Goal: Transaction & Acquisition: Purchase product/service

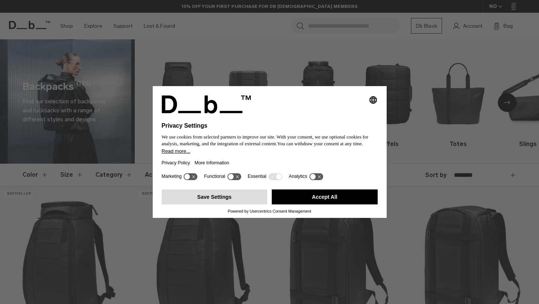
click at [226, 203] on button "Save Settings" at bounding box center [215, 196] width 106 height 15
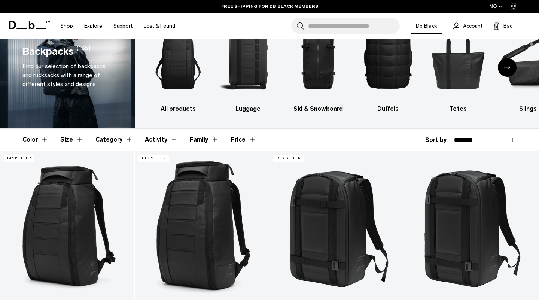
scroll to position [37, 0]
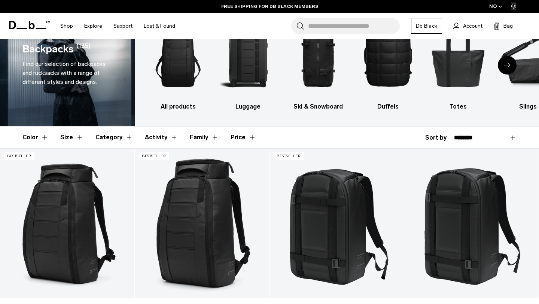
click at [74, 140] on button "Size" at bounding box center [71, 138] width 23 height 22
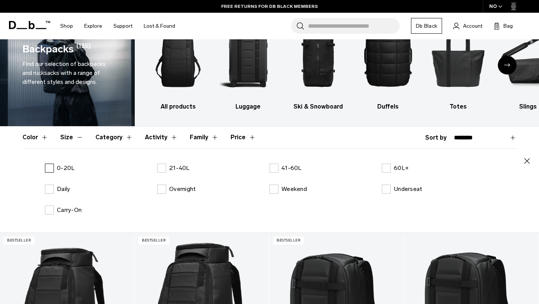
click at [49, 170] on label "0-20L" at bounding box center [60, 168] width 30 height 9
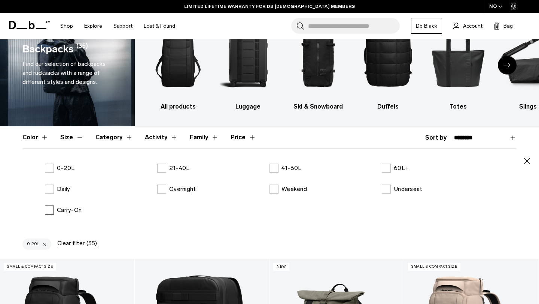
click at [49, 212] on label "Carry-On" at bounding box center [63, 210] width 37 height 9
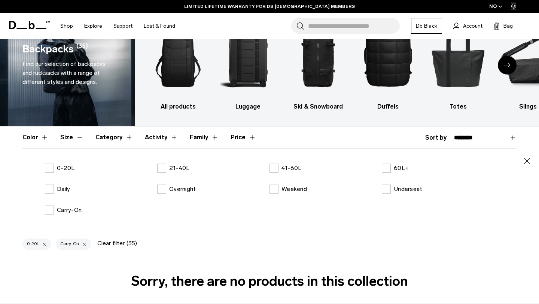
click at [375, 192] on div "Weekend" at bounding box center [326, 189] width 112 height 9
click at [383, 192] on label "Underseat" at bounding box center [402, 189] width 40 height 9
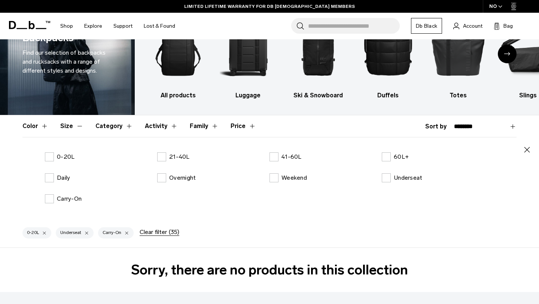
scroll to position [44, 0]
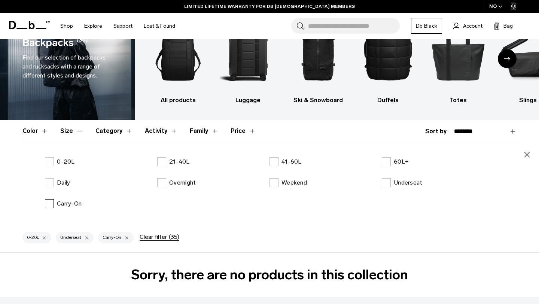
click at [51, 204] on label "Carry-On" at bounding box center [63, 203] width 37 height 9
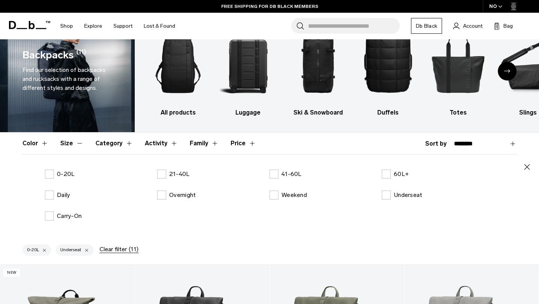
scroll to position [42, 0]
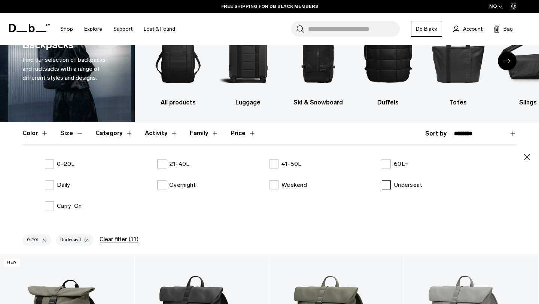
click at [387, 188] on label "Underseat" at bounding box center [402, 184] width 40 height 9
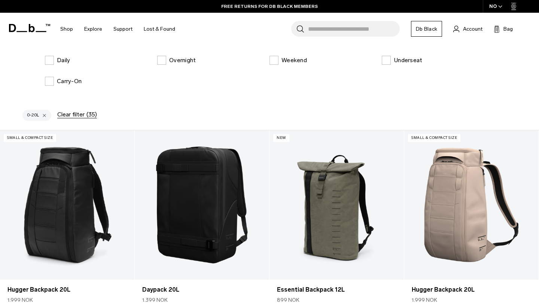
scroll to position [162, 0]
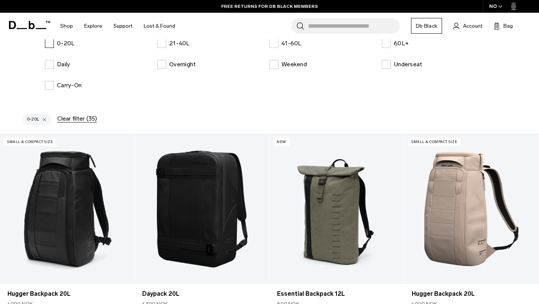
click at [51, 48] on label "0-20L" at bounding box center [60, 43] width 30 height 9
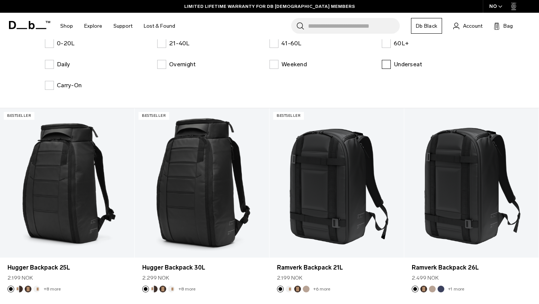
click at [387, 65] on label "Underseat" at bounding box center [402, 64] width 40 height 9
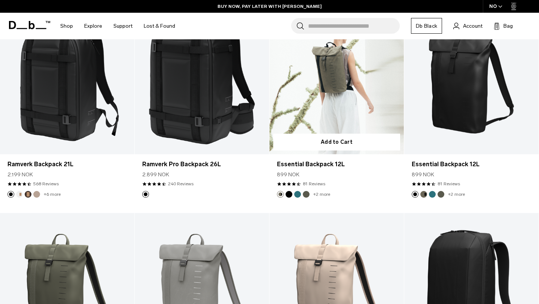
scroll to position [212, 0]
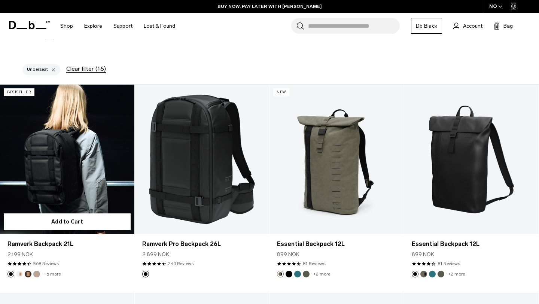
click at [60, 177] on link "Ramverk Backpack 21L" at bounding box center [67, 159] width 134 height 149
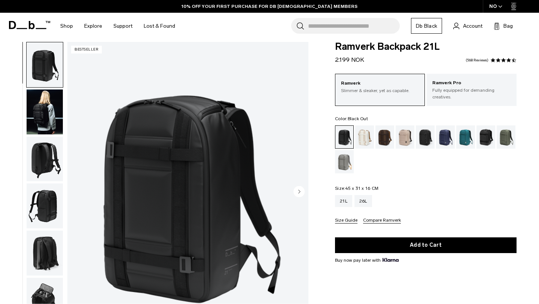
scroll to position [7, 0]
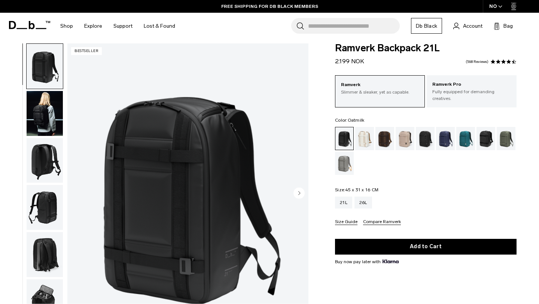
click at [365, 140] on div "Oatmilk" at bounding box center [364, 138] width 19 height 23
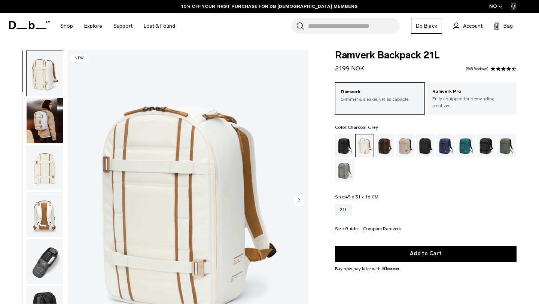
click at [426, 148] on div "Charcoal Grey" at bounding box center [425, 145] width 19 height 23
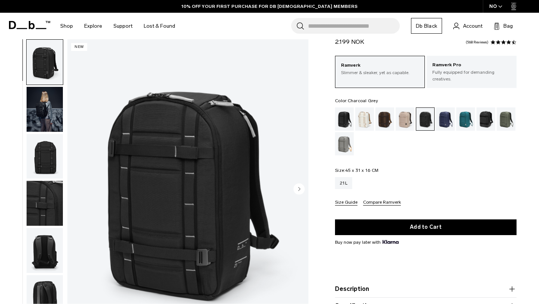
scroll to position [27, 0]
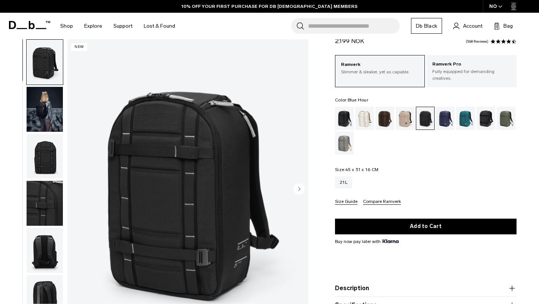
click at [445, 119] on div "Blue Hour" at bounding box center [445, 118] width 19 height 23
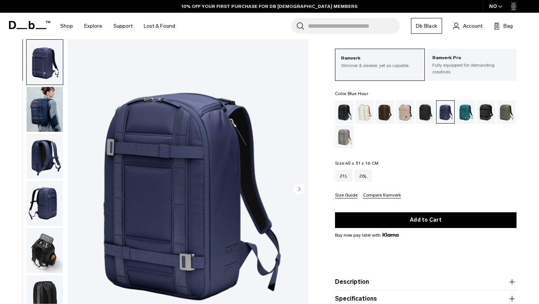
scroll to position [37, 0]
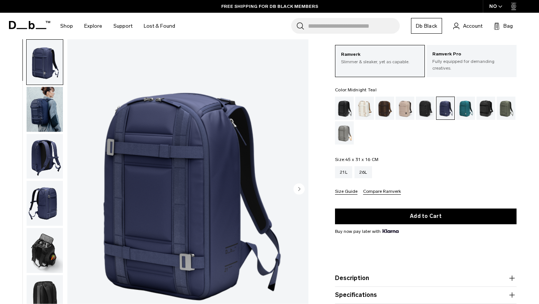
click at [466, 106] on div "Midnight Teal" at bounding box center [465, 108] width 19 height 23
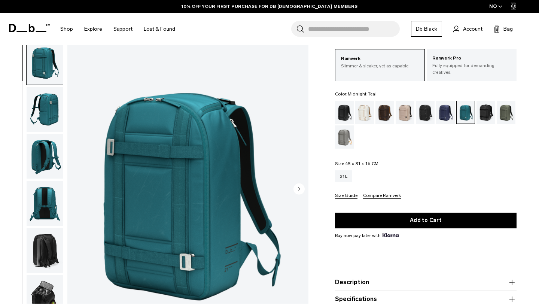
scroll to position [28, 0]
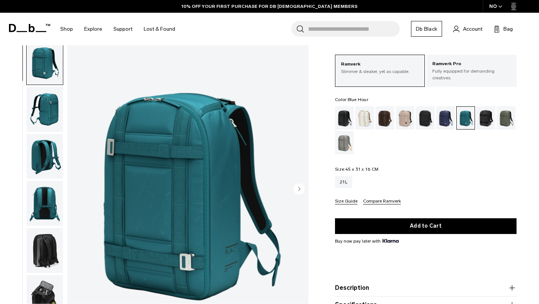
click at [446, 116] on div "Blue Hour" at bounding box center [445, 117] width 19 height 23
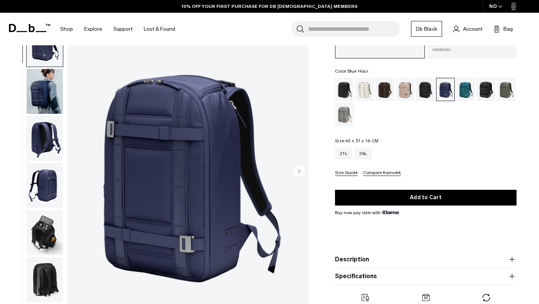
scroll to position [57, 0]
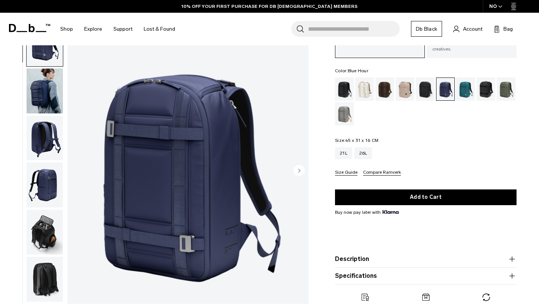
click at [301, 165] on circle "Next slide" at bounding box center [299, 170] width 11 height 11
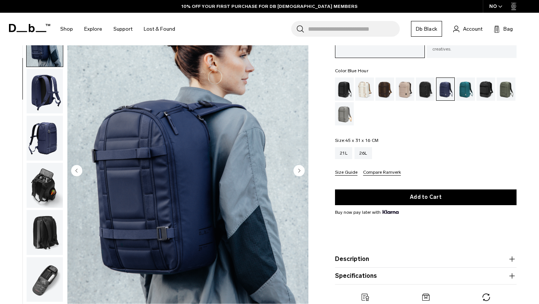
scroll to position [47, 0]
click at [299, 167] on circle "Next slide" at bounding box center [299, 170] width 11 height 11
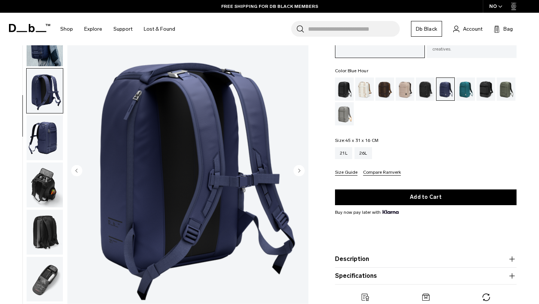
scroll to position [74, 0]
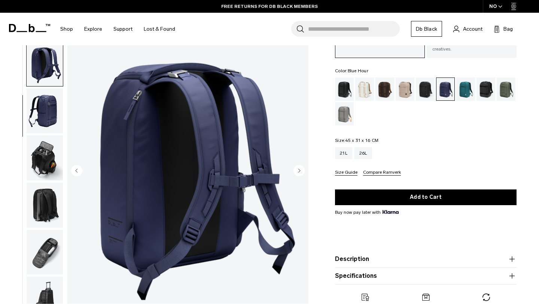
click at [301, 167] on circle "Next slide" at bounding box center [299, 170] width 11 height 11
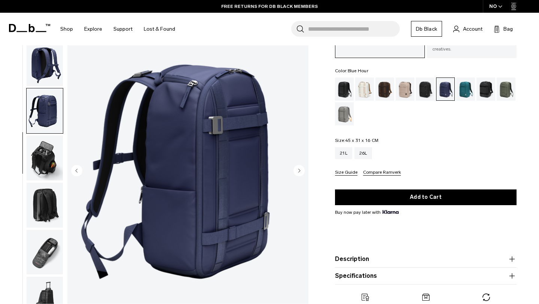
click at [301, 167] on circle "Next slide" at bounding box center [299, 170] width 11 height 11
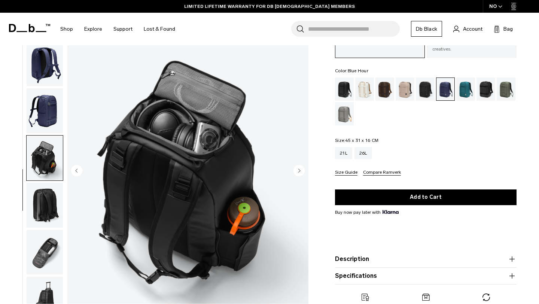
click at [301, 167] on circle "Next slide" at bounding box center [299, 170] width 11 height 11
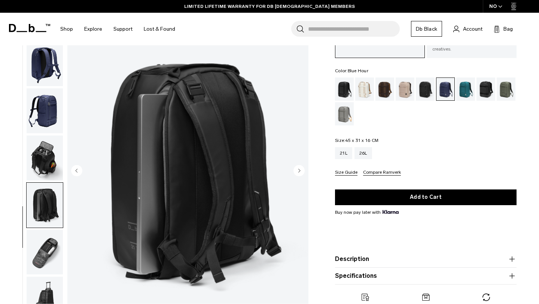
click at [301, 167] on circle "Next slide" at bounding box center [299, 170] width 11 height 11
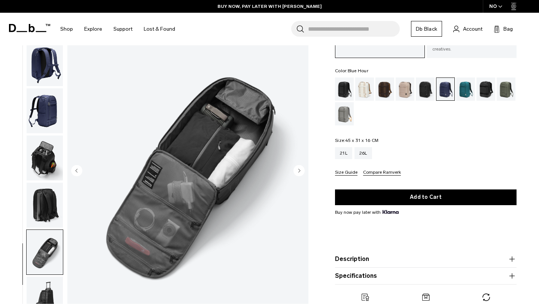
click at [301, 167] on circle "Next slide" at bounding box center [299, 170] width 11 height 11
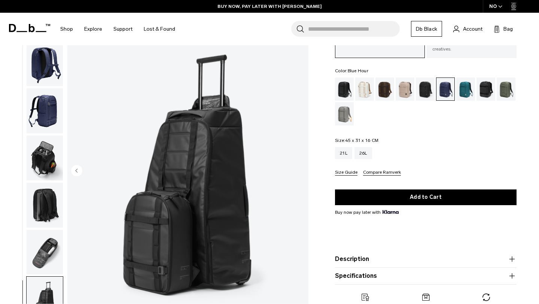
click at [301, 167] on img "8 / 8" at bounding box center [187, 171] width 241 height 301
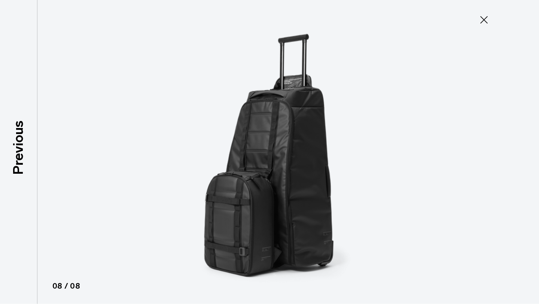
click at [477, 25] on button "Close" at bounding box center [484, 20] width 25 height 16
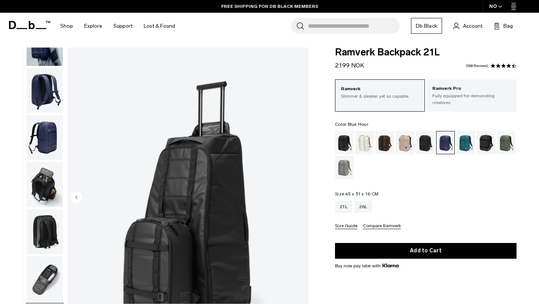
scroll to position [0, 0]
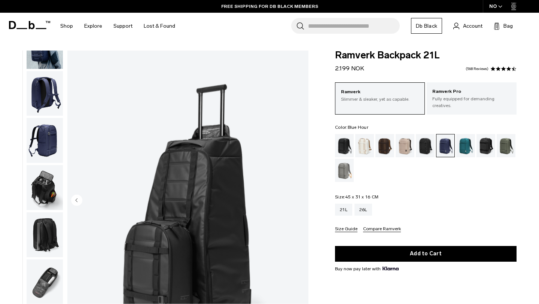
click at [52, 99] on img "button" at bounding box center [45, 93] width 36 height 45
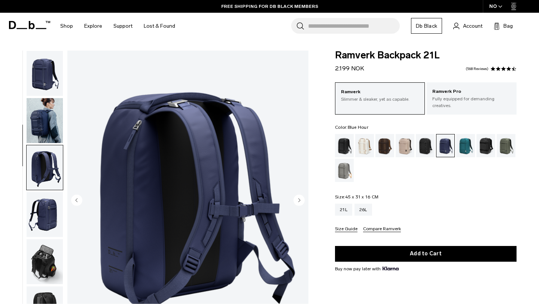
click at [51, 90] on img "button" at bounding box center [45, 73] width 36 height 45
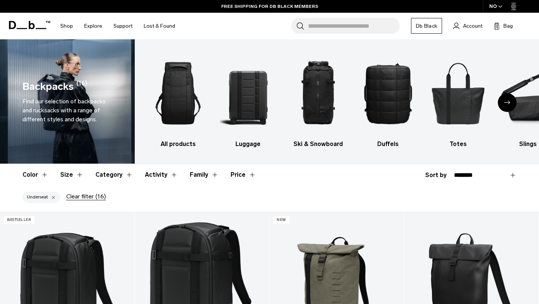
click at [54, 197] on div "button" at bounding box center [53, 197] width 5 height 5
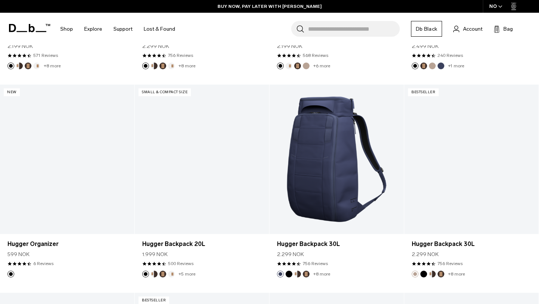
scroll to position [313, 0]
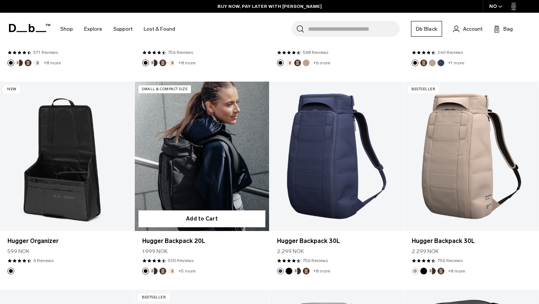
click at [219, 174] on link "Hugger Backpack 20L" at bounding box center [202, 156] width 134 height 149
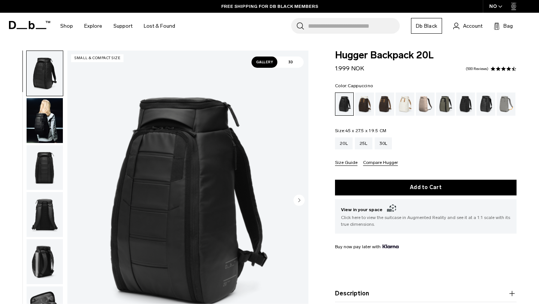
click at [367, 109] on div "Cappuccino" at bounding box center [364, 103] width 19 height 23
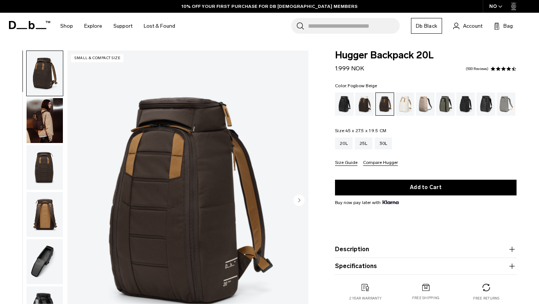
click at [426, 109] on div "Fogbow Beige" at bounding box center [425, 103] width 19 height 23
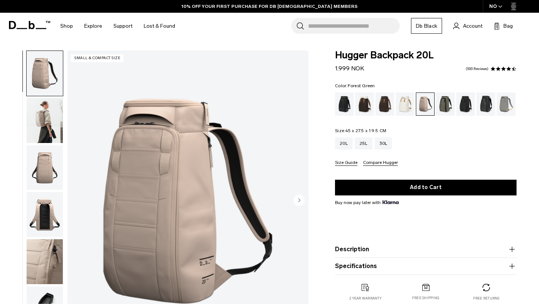
click at [446, 110] on div "Forest Green" at bounding box center [445, 103] width 19 height 23
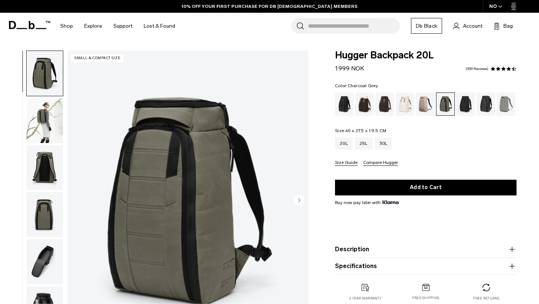
click at [459, 108] on div "Charcoal Grey" at bounding box center [465, 103] width 19 height 23
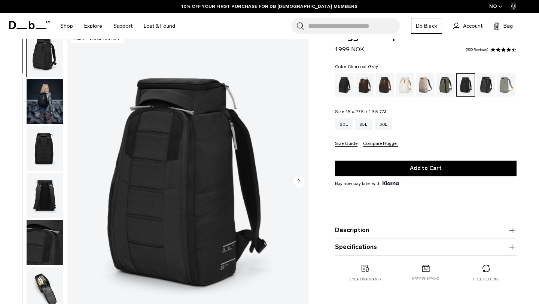
scroll to position [19, 0]
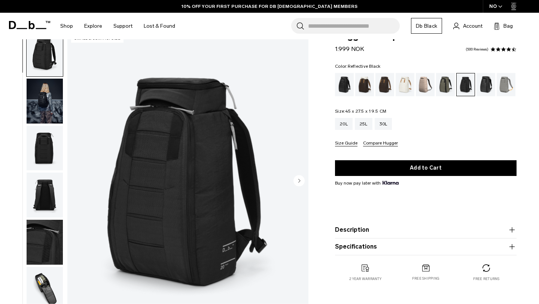
click at [486, 88] on div "Reflective Black" at bounding box center [486, 84] width 19 height 23
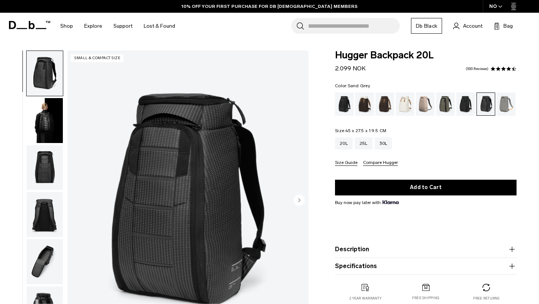
click at [505, 107] on div "Sand Grey" at bounding box center [506, 103] width 19 height 23
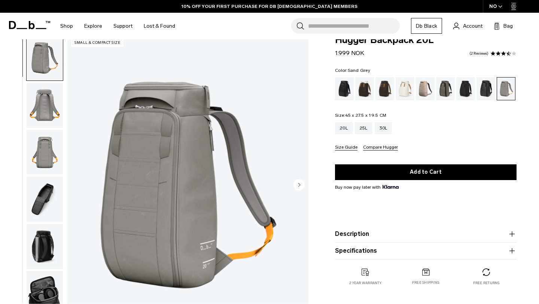
scroll to position [19, 0]
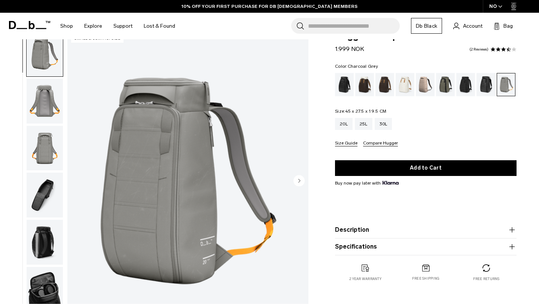
click at [470, 89] on div "Charcoal Grey" at bounding box center [465, 84] width 19 height 23
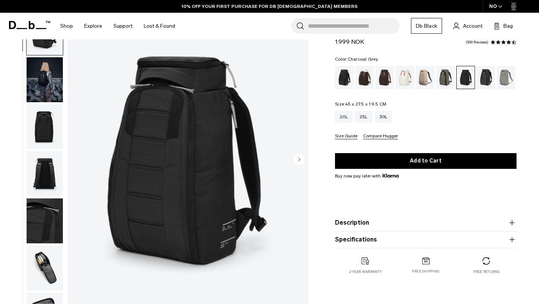
scroll to position [31, 0]
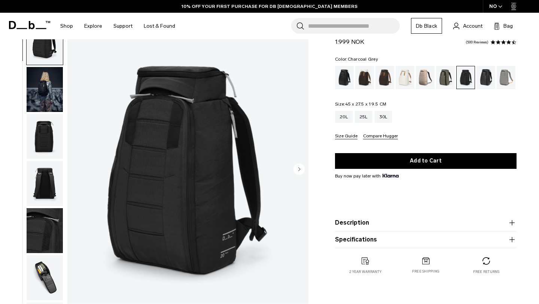
click at [302, 171] on circle "Next slide" at bounding box center [299, 169] width 11 height 11
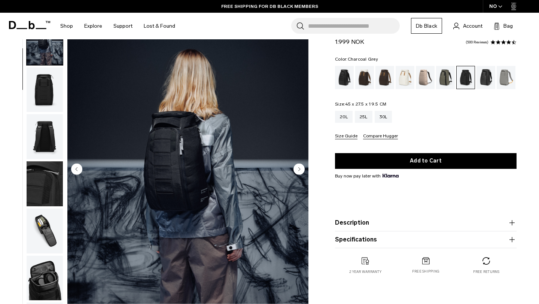
scroll to position [47, 0]
click at [302, 171] on circle "Next slide" at bounding box center [299, 169] width 11 height 11
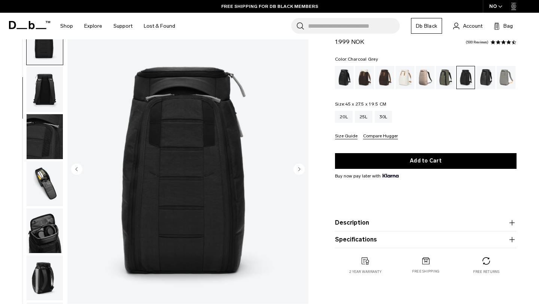
scroll to position [94, 0]
click at [302, 171] on circle "Next slide" at bounding box center [299, 169] width 11 height 11
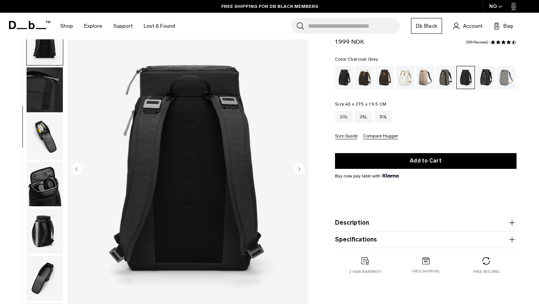
scroll to position [141, 0]
click at [302, 171] on circle "Next slide" at bounding box center [299, 169] width 11 height 11
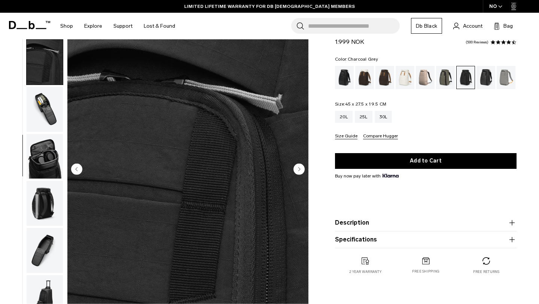
scroll to position [30, 0]
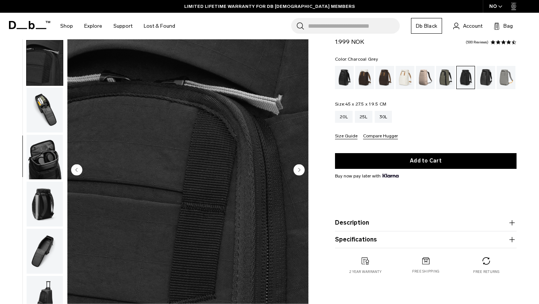
click at [299, 170] on icon "Next slide" at bounding box center [300, 169] width 2 height 3
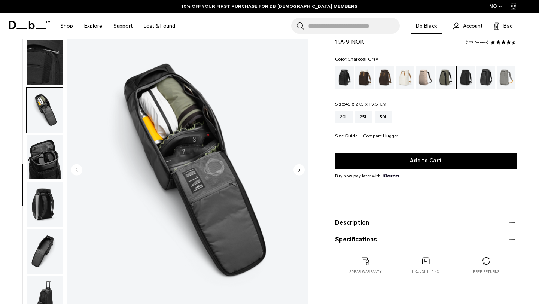
click at [298, 175] on circle "Next slide" at bounding box center [299, 169] width 11 height 11
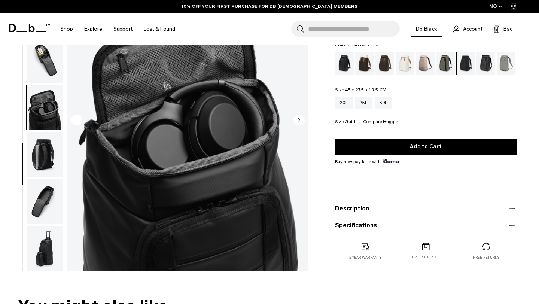
scroll to position [81, 0]
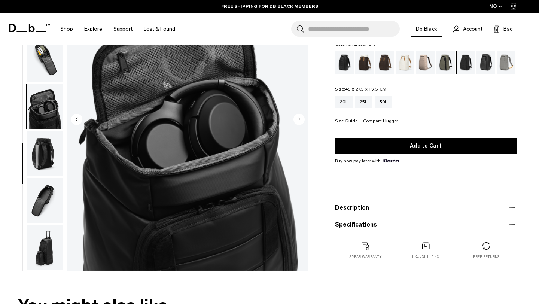
click at [302, 118] on circle "Next slide" at bounding box center [299, 119] width 11 height 11
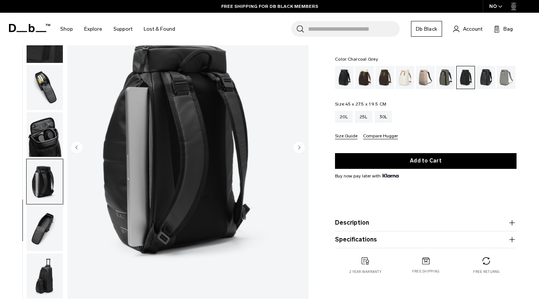
scroll to position [51, 0]
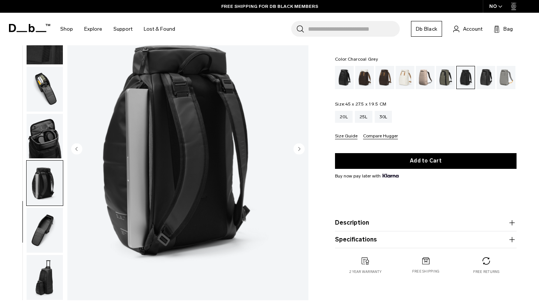
click at [299, 148] on icon "Next slide" at bounding box center [300, 148] width 2 height 3
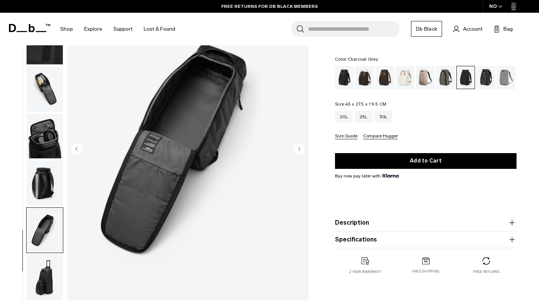
click at [298, 150] on circle "Next slide" at bounding box center [299, 148] width 11 height 11
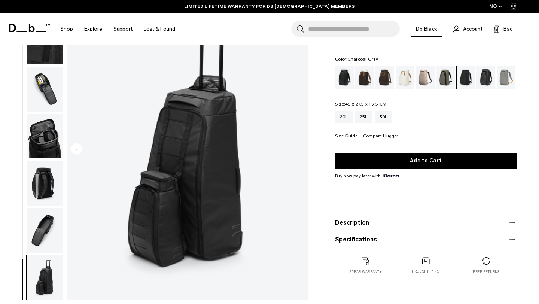
click at [298, 150] on img "10 / 10" at bounding box center [187, 149] width 241 height 301
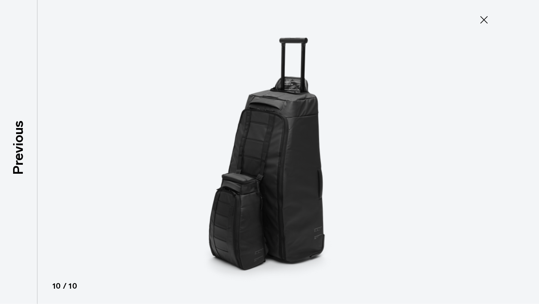
click at [481, 21] on icon at bounding box center [484, 20] width 12 height 12
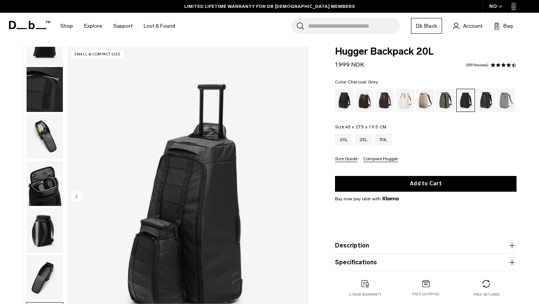
scroll to position [0, 0]
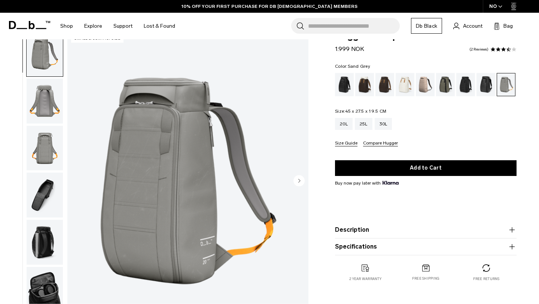
scroll to position [19, 0]
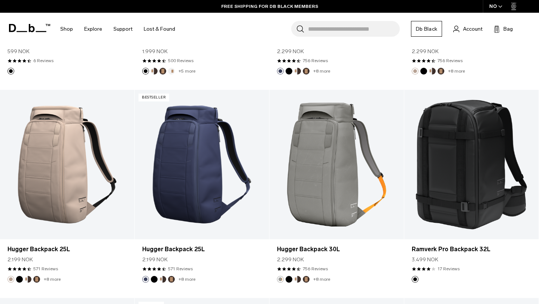
scroll to position [514, 0]
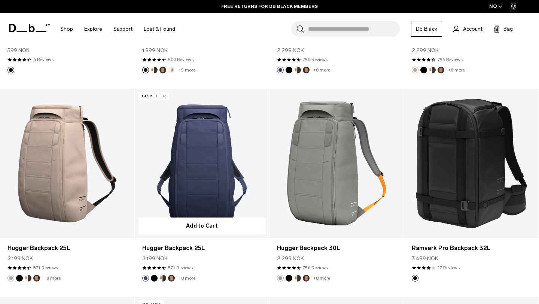
click at [209, 189] on link "Hugger Backpack 25L" at bounding box center [202, 163] width 134 height 149
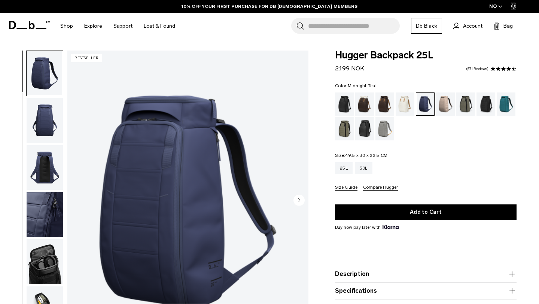
click at [507, 104] on div "Midnight Teal" at bounding box center [506, 103] width 19 height 23
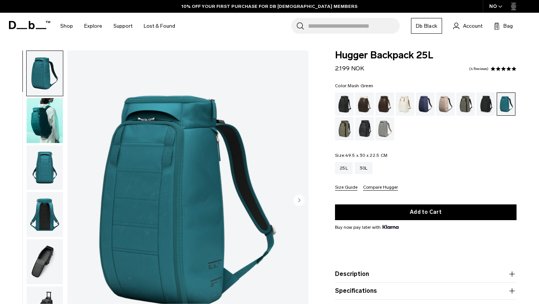
click at [351, 129] on div "Mash Green" at bounding box center [344, 128] width 19 height 23
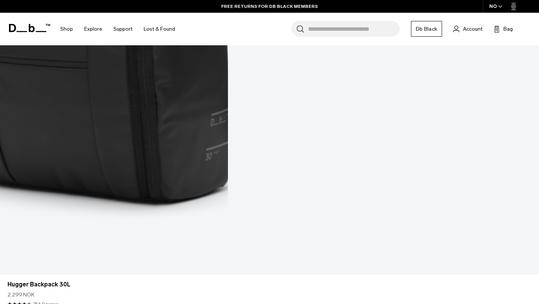
scroll to position [1172, 0]
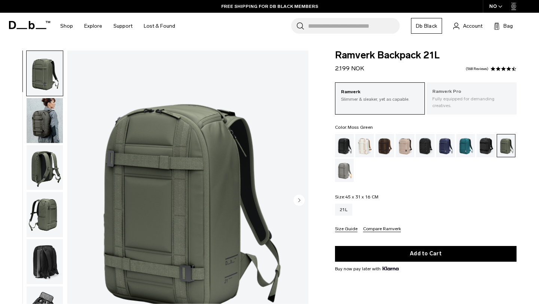
click at [472, 96] on p "Fully equipped for demanding creatives." at bounding box center [471, 101] width 79 height 13
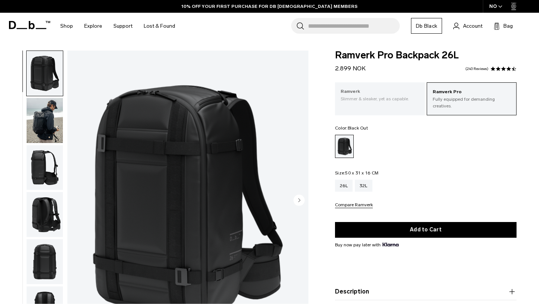
click at [415, 101] on p "Slimmer & sleaker, yet as capable." at bounding box center [380, 98] width 79 height 7
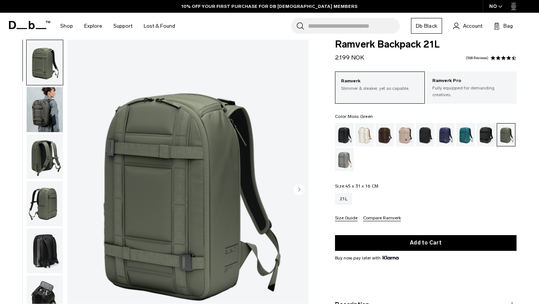
scroll to position [13, 0]
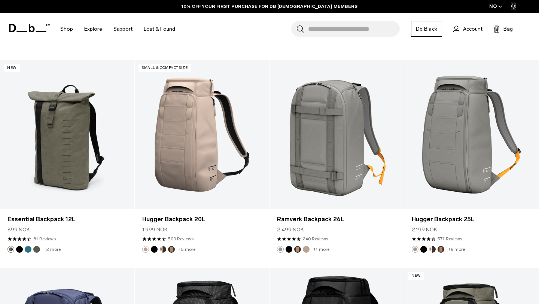
scroll to position [1380, 0]
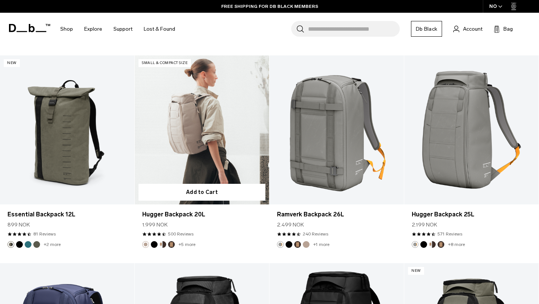
click at [202, 170] on link "Hugger Backpack 20L" at bounding box center [202, 129] width 134 height 149
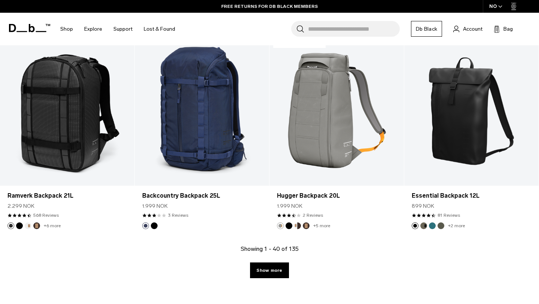
scroll to position [2024, 0]
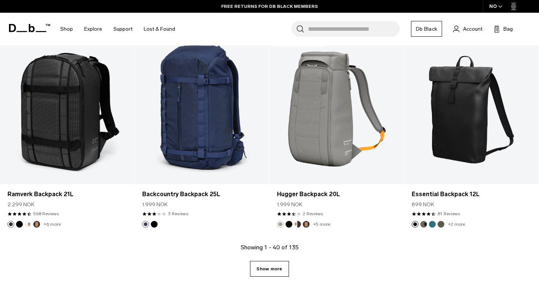
click at [274, 270] on link "Show more" at bounding box center [269, 269] width 39 height 16
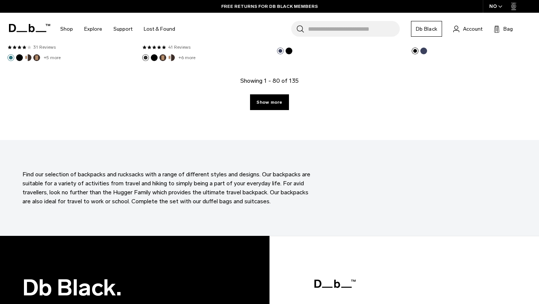
scroll to position [4275, 0]
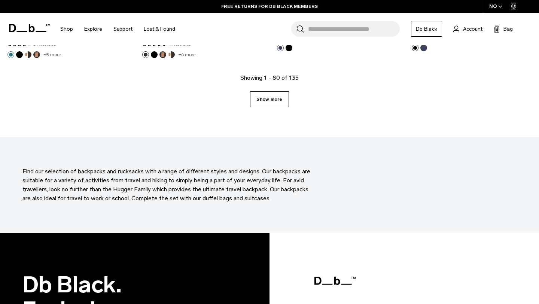
click at [259, 103] on link "Show more" at bounding box center [269, 99] width 39 height 16
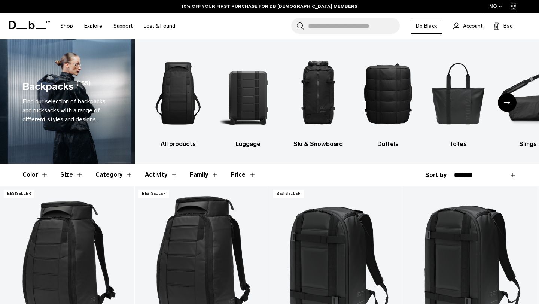
click at [71, 175] on button "Size" at bounding box center [71, 175] width 23 height 22
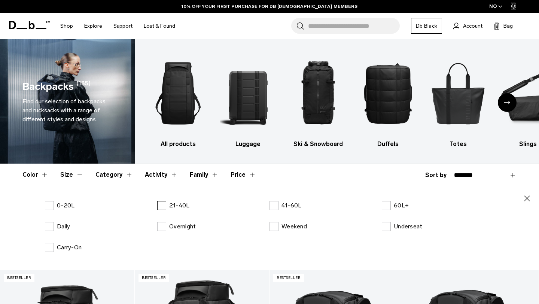
click at [168, 208] on label "21-40L" at bounding box center [173, 205] width 33 height 9
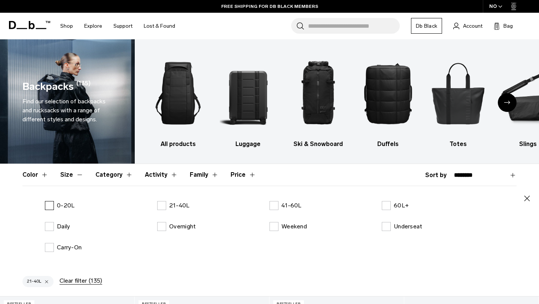
click at [49, 206] on label "0-20L" at bounding box center [60, 205] width 30 height 9
click at [69, 174] on button "Size" at bounding box center [71, 175] width 23 height 22
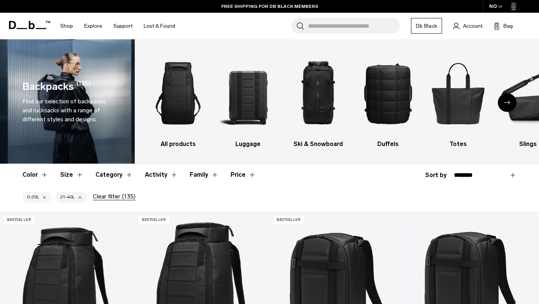
click at [68, 173] on button "Size" at bounding box center [71, 175] width 23 height 22
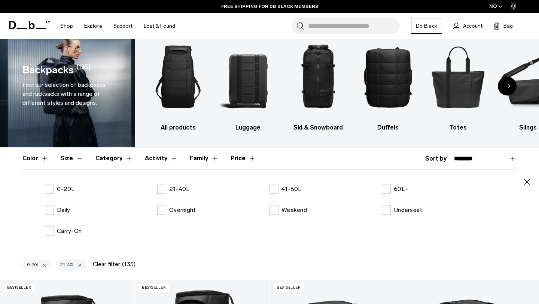
scroll to position [15, 0]
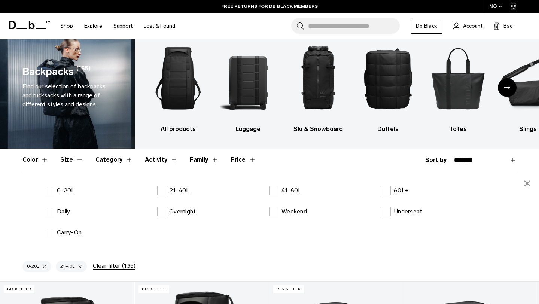
click at [30, 161] on button "Color" at bounding box center [35, 160] width 26 height 22
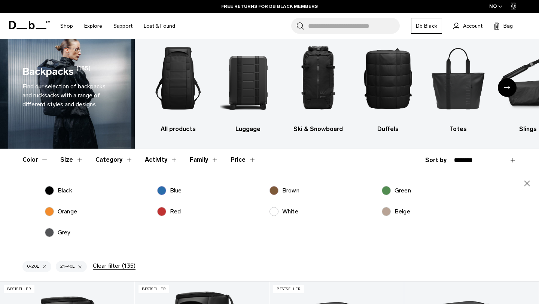
click at [54, 191] on label "Black" at bounding box center [58, 190] width 27 height 9
click at [164, 192] on label "Blue" at bounding box center [169, 190] width 25 height 9
click at [47, 231] on label "Grey" at bounding box center [58, 232] width 26 height 9
click at [528, 184] on icon "button" at bounding box center [527, 183] width 9 height 9
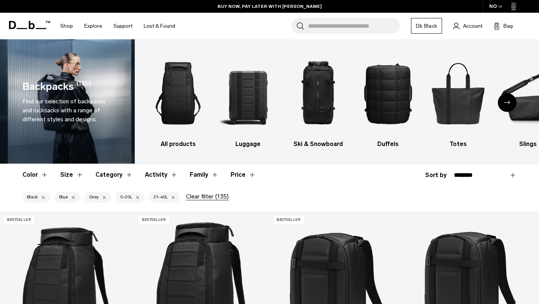
click at [505, 103] on icon "Next slide" at bounding box center [507, 102] width 6 height 3
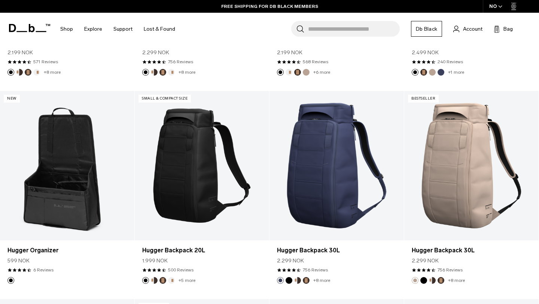
scroll to position [328, 0]
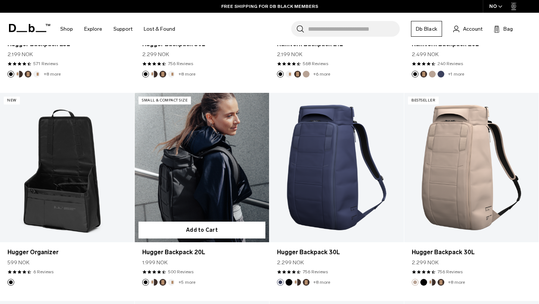
click at [221, 192] on link "Hugger Backpack 20L" at bounding box center [202, 167] width 134 height 149
click at [211, 174] on link "Hugger Backpack 20L" at bounding box center [202, 167] width 134 height 149
click at [181, 256] on link "Hugger Backpack 20L" at bounding box center [201, 252] width 119 height 9
click at [211, 186] on link "Hugger Backpack 20L" at bounding box center [202, 167] width 134 height 149
